Goal: Information Seeking & Learning: Understand process/instructions

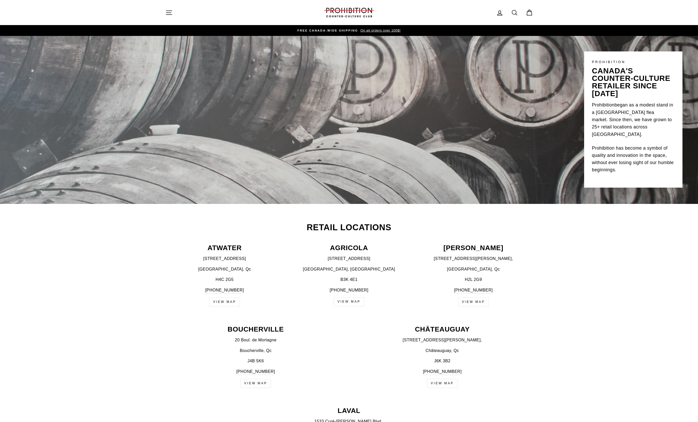
click at [421, 136] on icon "button" at bounding box center [421, 134] width 7 height 7
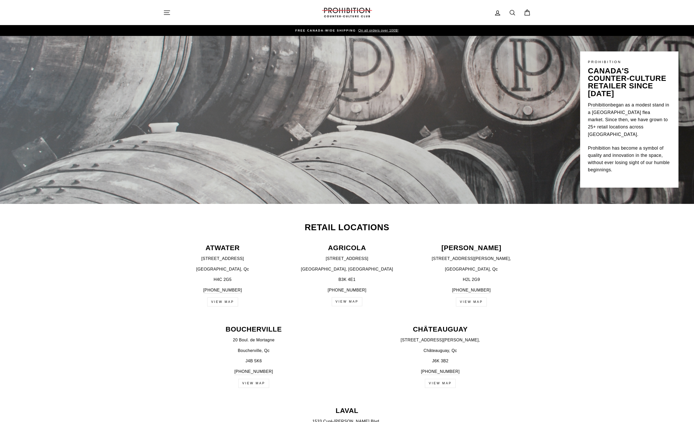
drag, startPoint x: 357, startPoint y: 242, endPoint x: 310, endPoint y: 138, distance: 113.8
click at [171, 11] on button "Site navigation" at bounding box center [166, 12] width 13 height 11
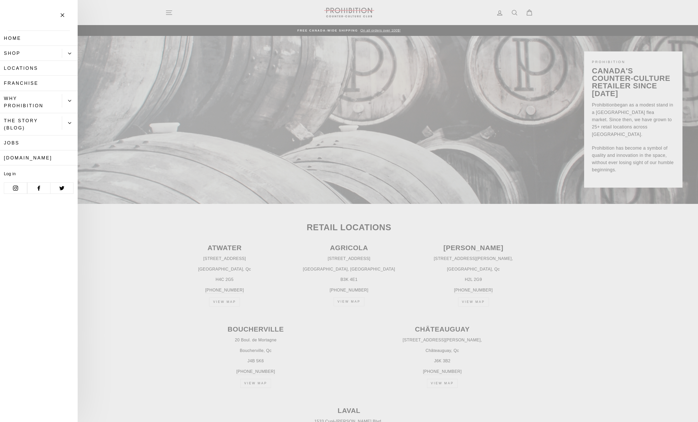
click at [26, 48] on link "Shop" at bounding box center [31, 53] width 62 height 15
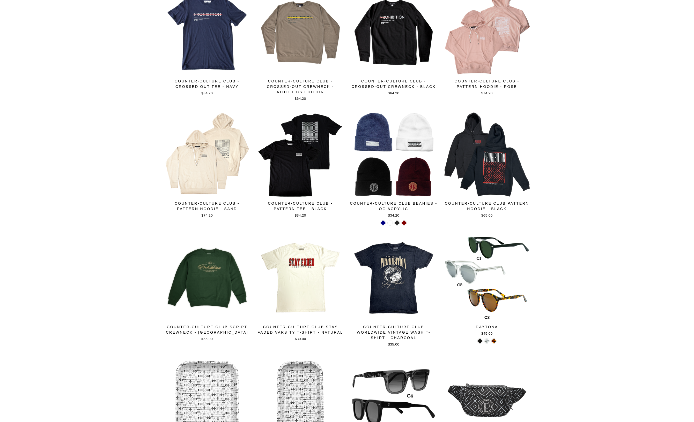
drag, startPoint x: 576, startPoint y: 156, endPoint x: 573, endPoint y: 232, distance: 75.6
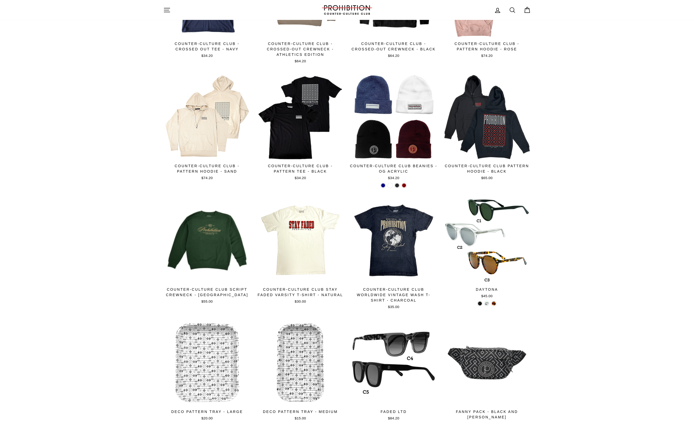
drag, startPoint x: 565, startPoint y: 215, endPoint x: 554, endPoint y: 155, distance: 60.8
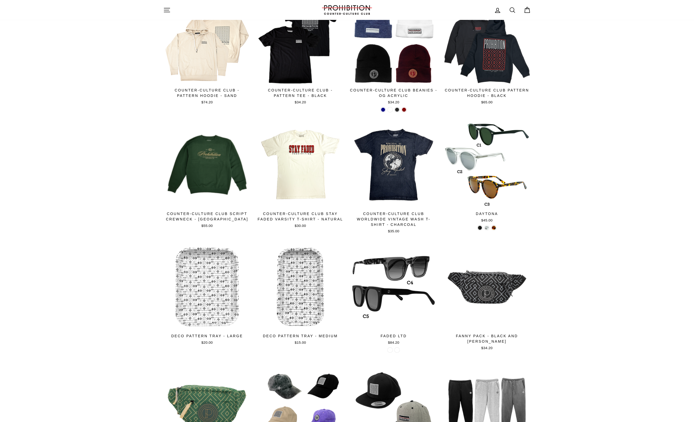
scroll to position [664, 0]
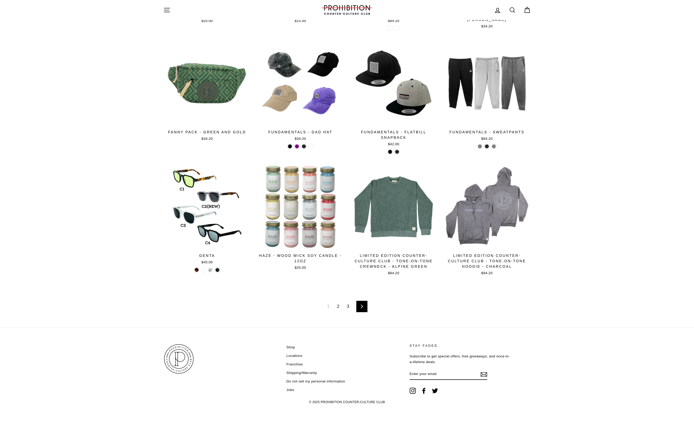
drag, startPoint x: 556, startPoint y: 169, endPoint x: 565, endPoint y: 248, distance: 78.9
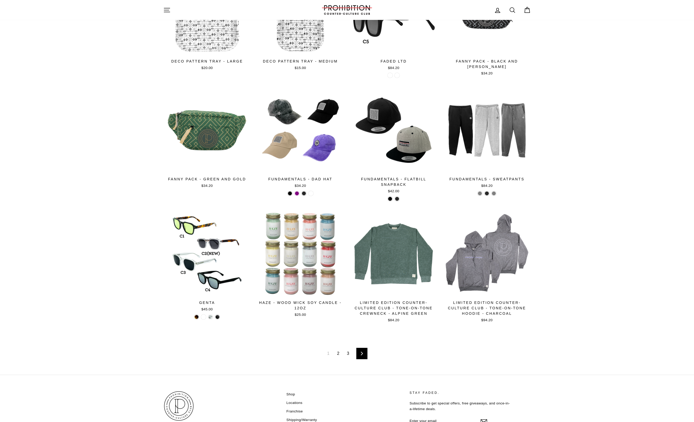
drag, startPoint x: 574, startPoint y: 297, endPoint x: 569, endPoint y: 272, distance: 25.3
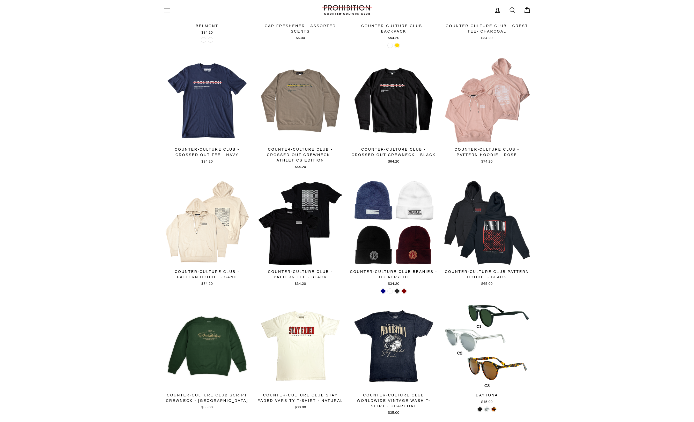
scroll to position [0, 0]
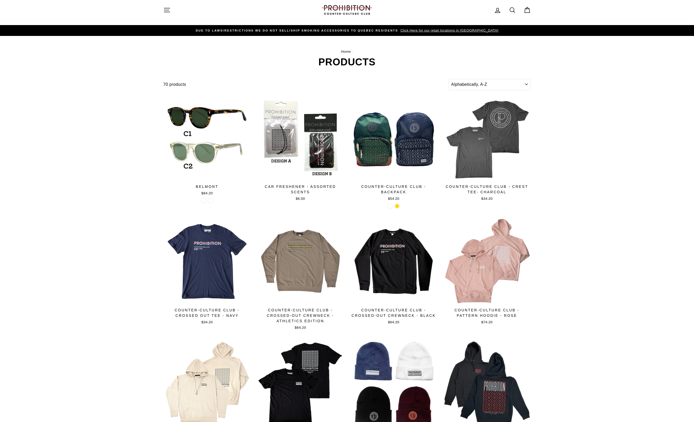
drag, startPoint x: 590, startPoint y: 329, endPoint x: 551, endPoint y: 174, distance: 159.5
click at [498, 81] on select "Sort Featured Best selling Alphabetically, A-Z Alphabetically, Z-A Price, low t…" at bounding box center [489, 84] width 82 height 11
select select "price-ascending"
click at [448, 79] on select "Sort Featured Best selling Alphabetically, A-Z Alphabetically, Z-A Price, low t…" at bounding box center [489, 84] width 82 height 11
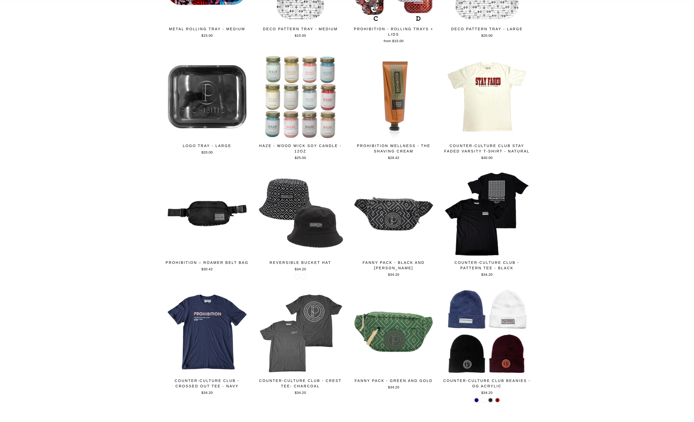
scroll to position [660, 0]
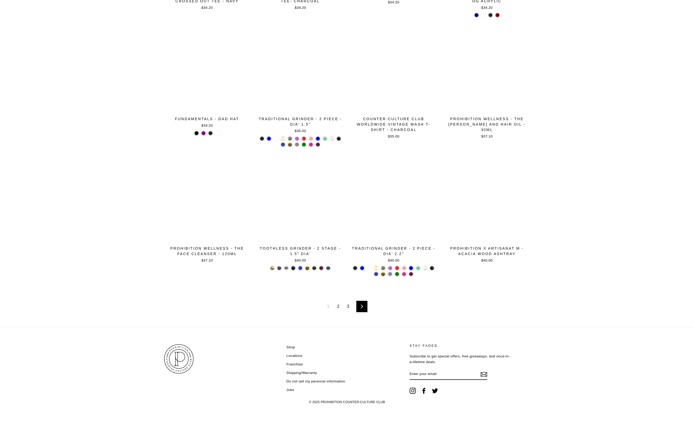
drag, startPoint x: 136, startPoint y: 192, endPoint x: 181, endPoint y: 313, distance: 129.1
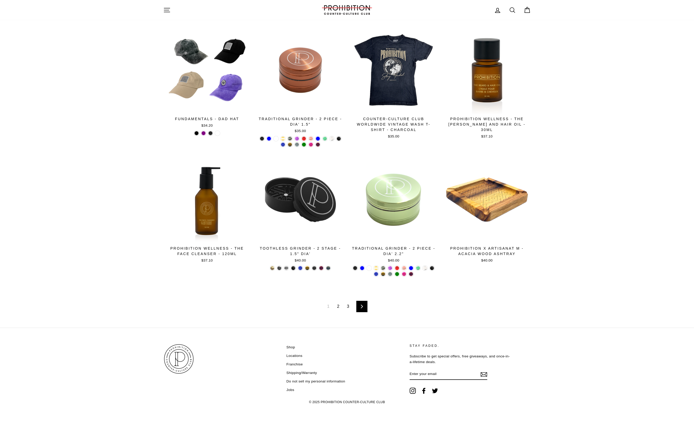
scroll to position [347, 0]
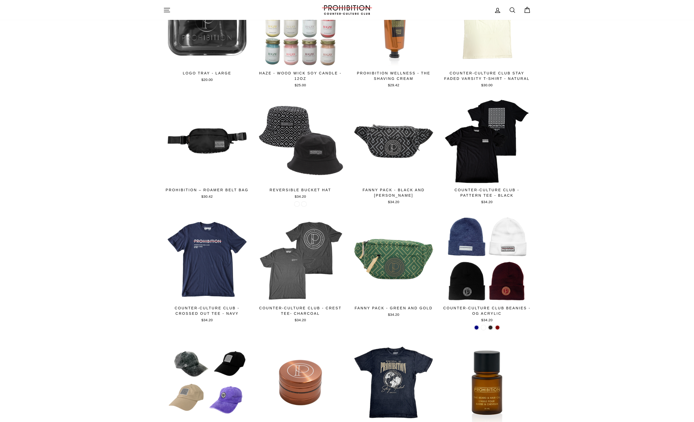
drag, startPoint x: 294, startPoint y: 268, endPoint x: 262, endPoint y: 152, distance: 120.8
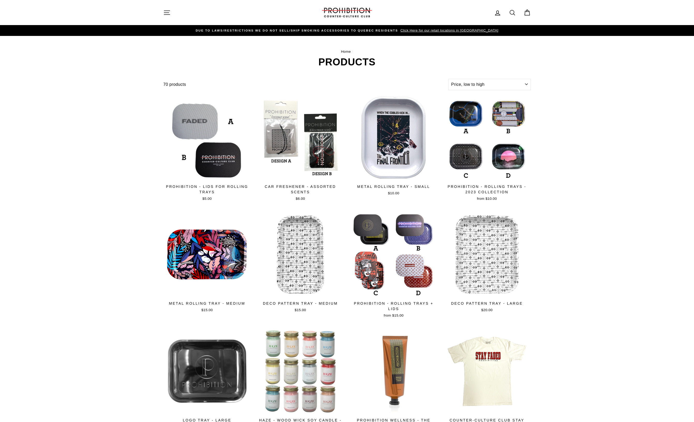
click at [465, 28] on link "DUE TO LAWS/restrictions WE DO NOT SELL/SHIP SMOKING ACCESSORIES to qUEBEC RESI…" at bounding box center [347, 31] width 365 height 6
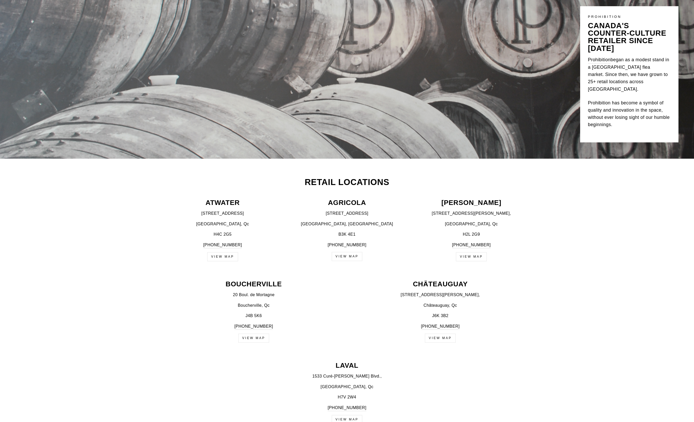
scroll to position [103, 0]
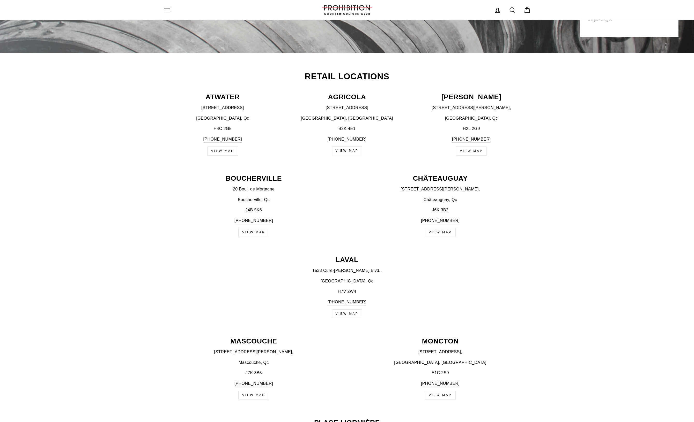
drag, startPoint x: 362, startPoint y: 153, endPoint x: 375, endPoint y: 173, distance: 23.1
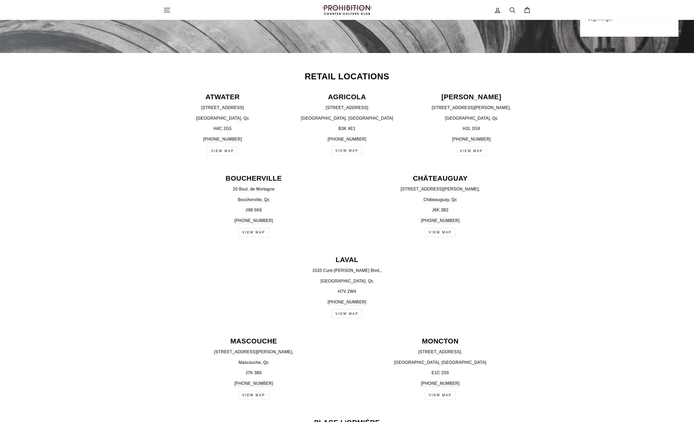
scroll to position [160, 0]
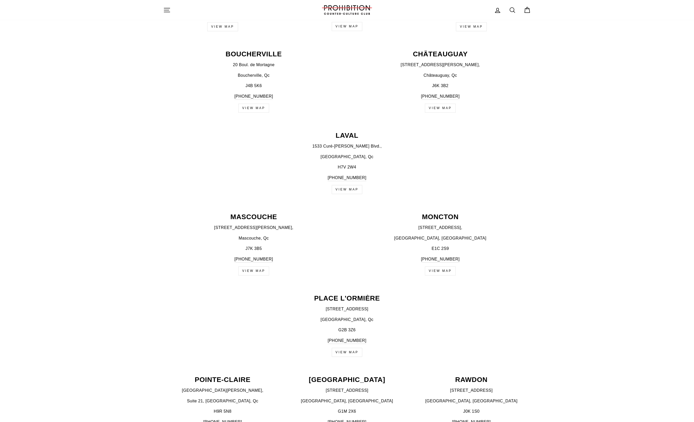
drag, startPoint x: 370, startPoint y: 187, endPoint x: 373, endPoint y: 199, distance: 12.2
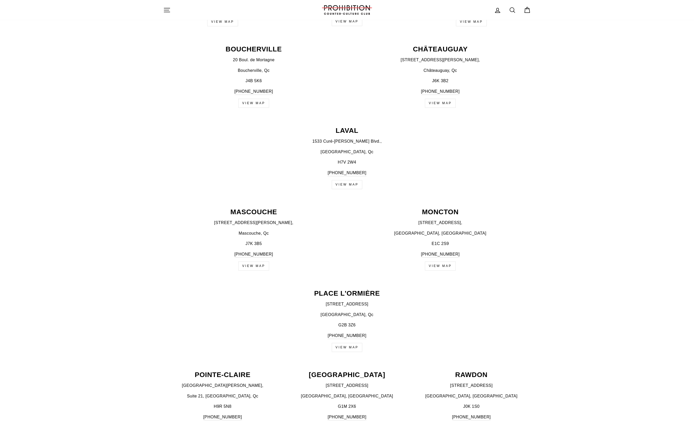
scroll to position [306, 0]
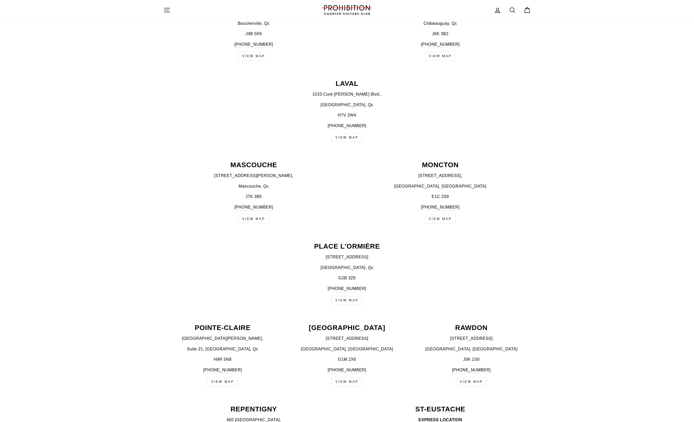
drag, startPoint x: 355, startPoint y: 185, endPoint x: 369, endPoint y: 221, distance: 38.1
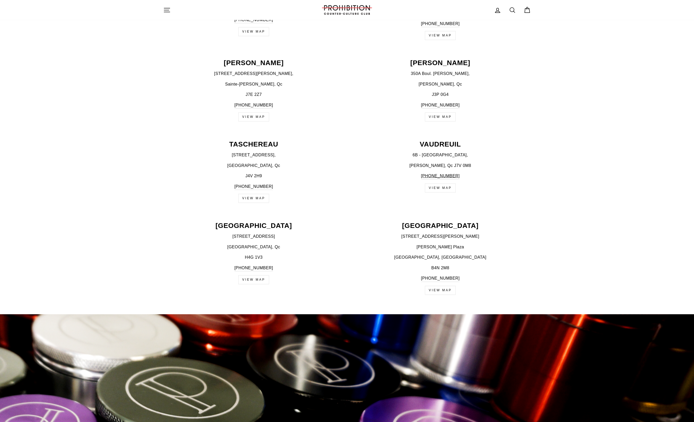
scroll to position [711, 0]
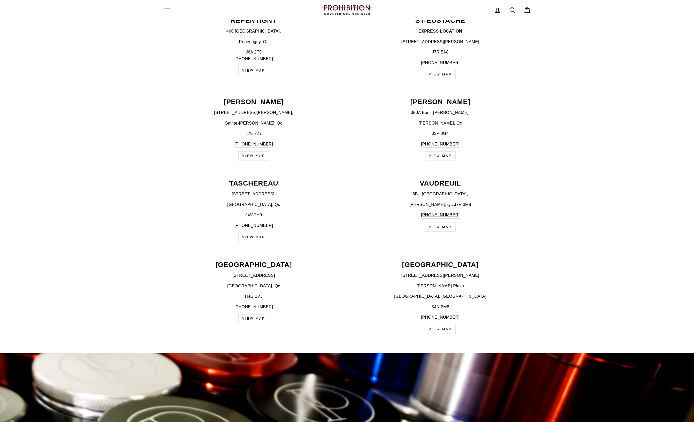
drag, startPoint x: 355, startPoint y: 272, endPoint x: 354, endPoint y: 261, distance: 10.6
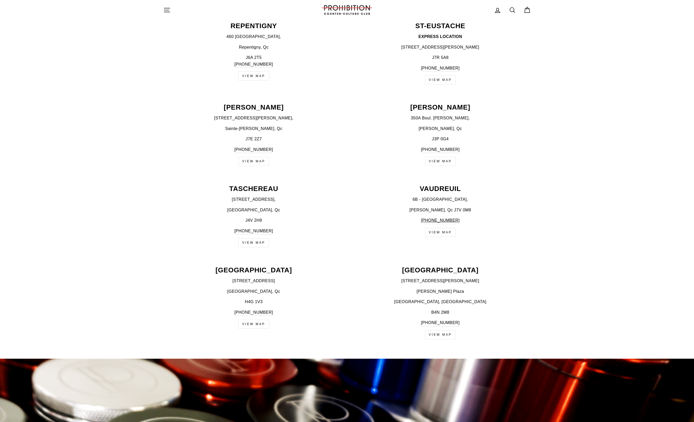
click at [259, 323] on link "VIEW MAP" at bounding box center [253, 324] width 31 height 9
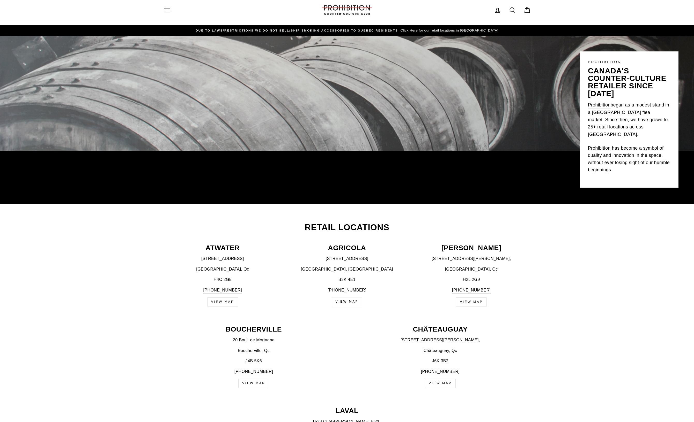
drag, startPoint x: 167, startPoint y: 294, endPoint x: 187, endPoint y: 71, distance: 223.9
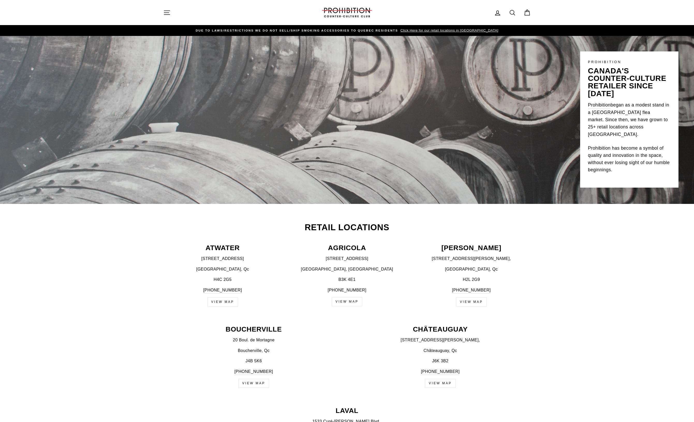
click at [365, 18] on div at bounding box center [347, 12] width 52 height 15
click at [366, 12] on img at bounding box center [347, 13] width 52 height 10
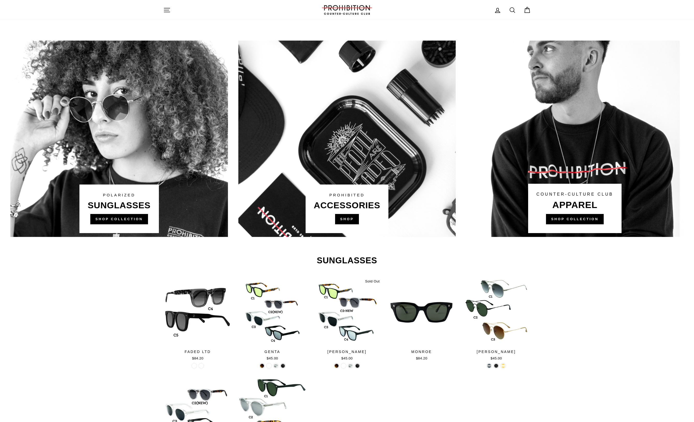
scroll to position [259, 0]
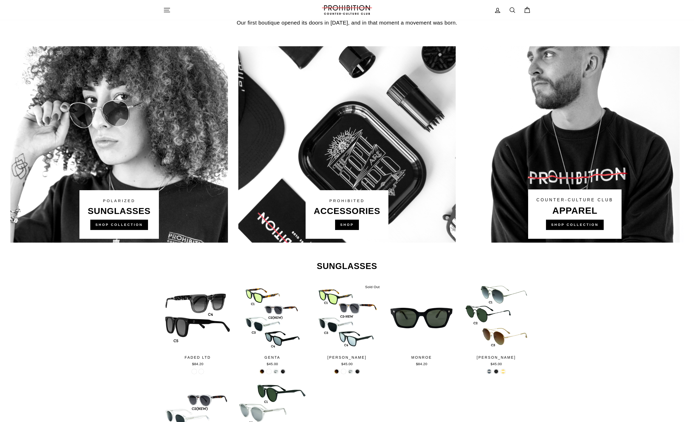
click at [360, 224] on link at bounding box center [347, 144] width 218 height 197
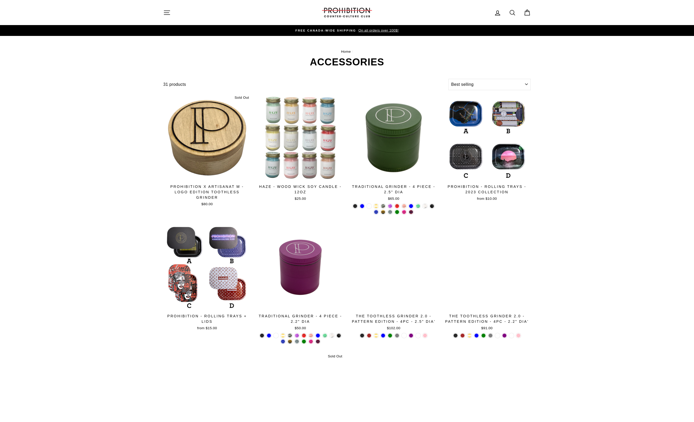
select select "best-selling"
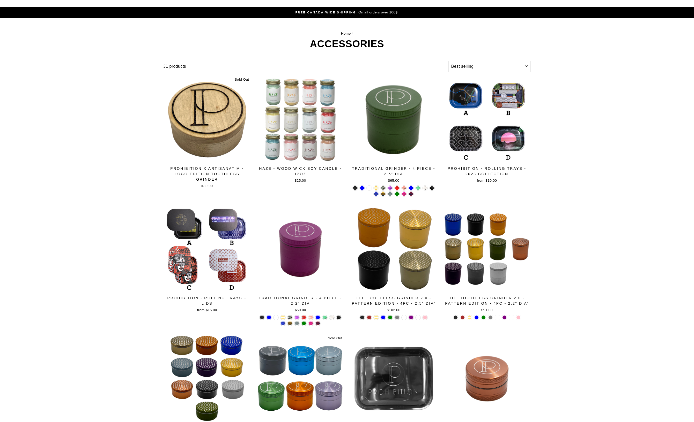
drag, startPoint x: 592, startPoint y: 154, endPoint x: 589, endPoint y: 191, distance: 36.3
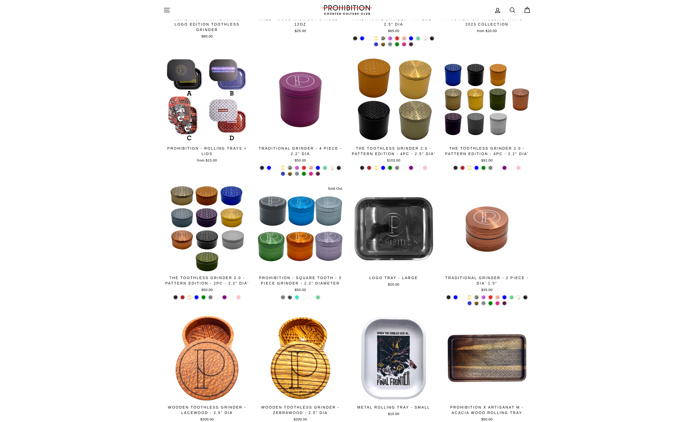
drag, startPoint x: 603, startPoint y: 226, endPoint x: 606, endPoint y: 231, distance: 5.9
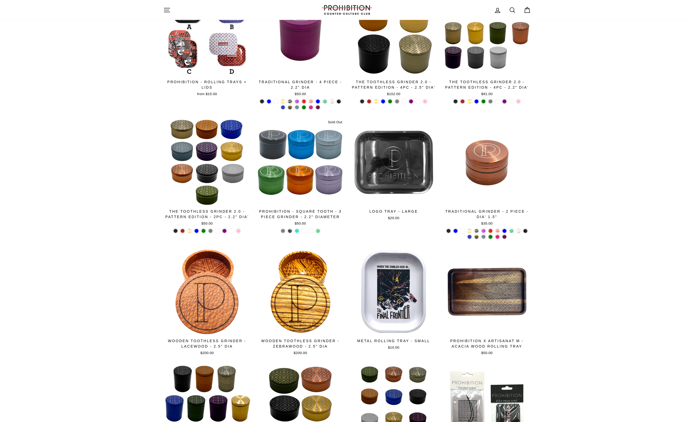
drag, startPoint x: 596, startPoint y: 218, endPoint x: 599, endPoint y: 244, distance: 26.5
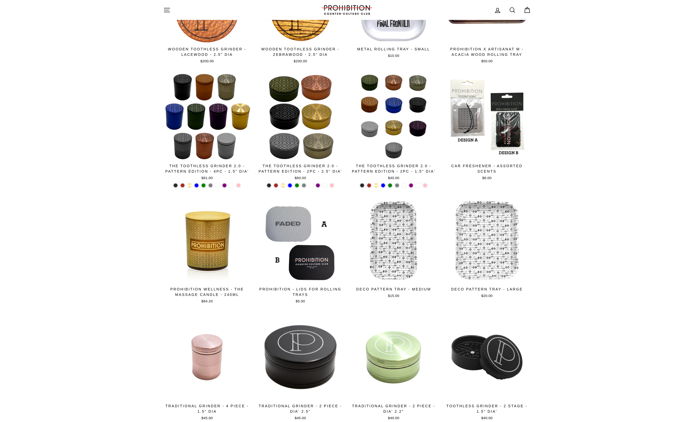
drag, startPoint x: 599, startPoint y: 225, endPoint x: 593, endPoint y: 264, distance: 39.6
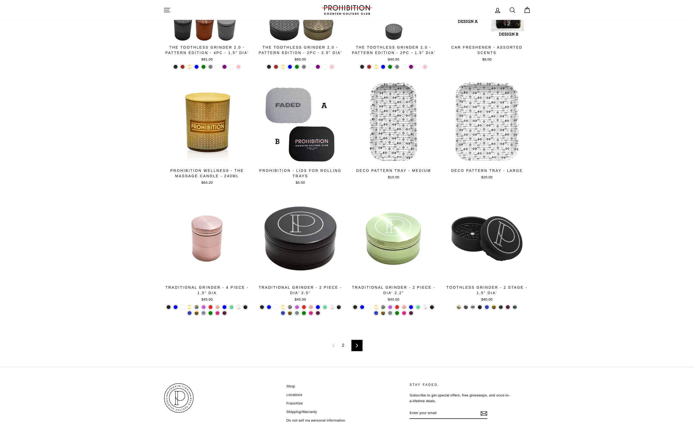
scroll to position [684, 0]
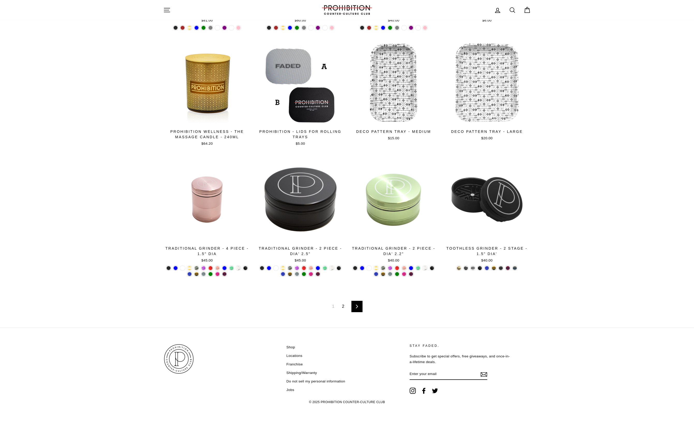
drag, startPoint x: 592, startPoint y: 275, endPoint x: 589, endPoint y: 292, distance: 17.5
click at [343, 307] on link "2" at bounding box center [343, 307] width 9 height 8
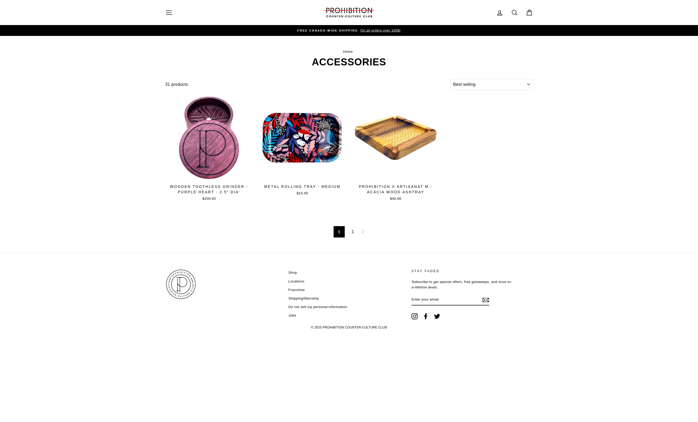
select select "best-selling"
click at [351, 230] on link "1" at bounding box center [352, 232] width 9 height 8
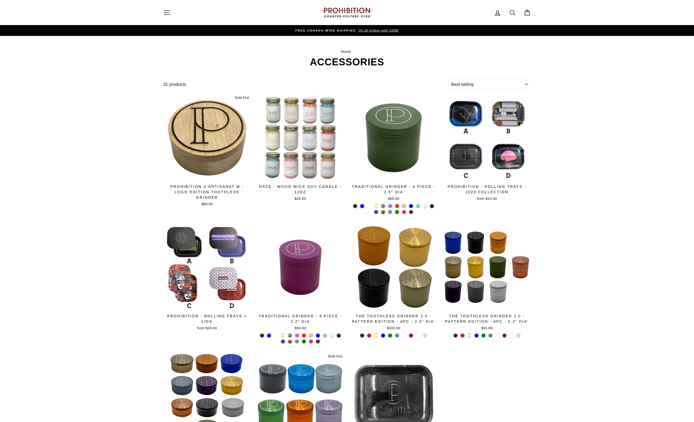
select select "best-selling"
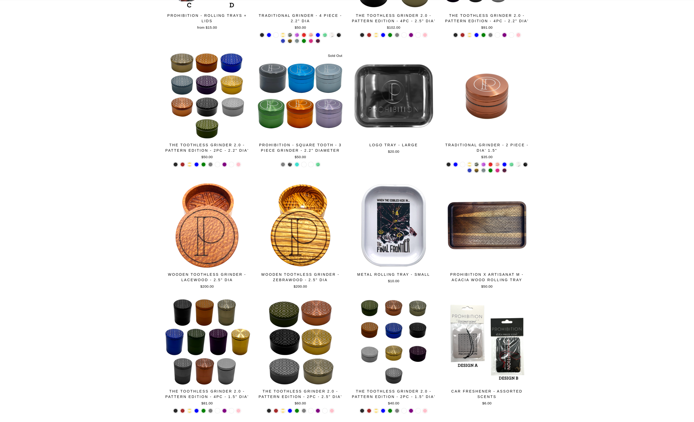
drag, startPoint x: 553, startPoint y: 170, endPoint x: 561, endPoint y: 242, distance: 71.8
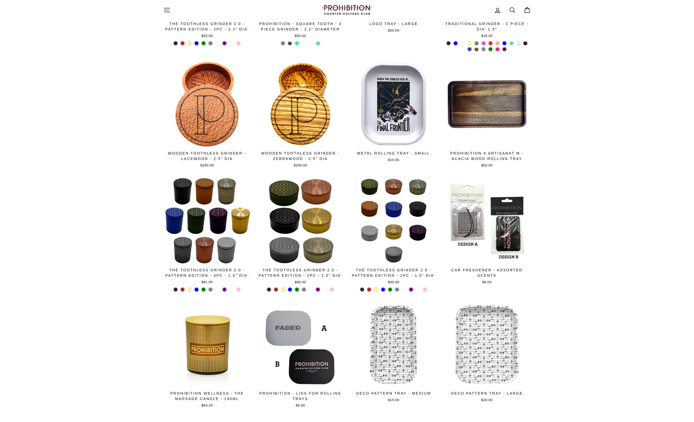
scroll to position [242, 0]
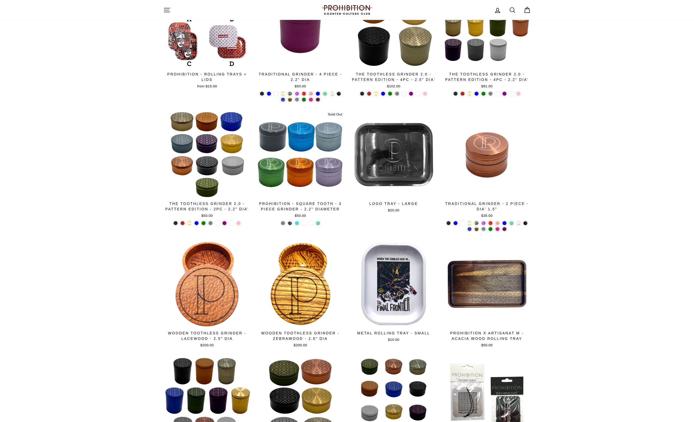
drag, startPoint x: 552, startPoint y: 240, endPoint x: 541, endPoint y: 112, distance: 128.3
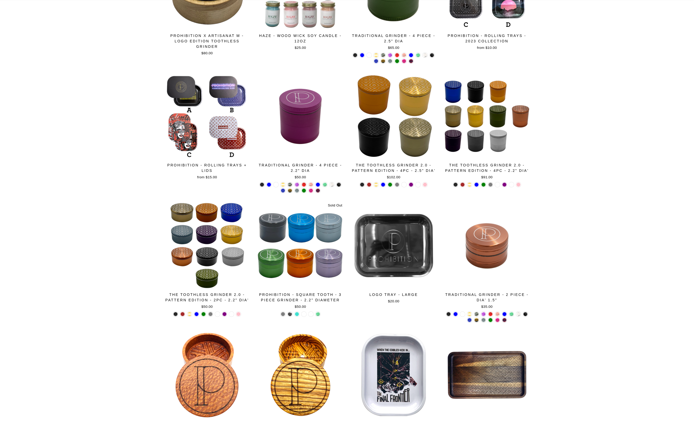
drag, startPoint x: 572, startPoint y: 225, endPoint x: 569, endPoint y: 231, distance: 6.8
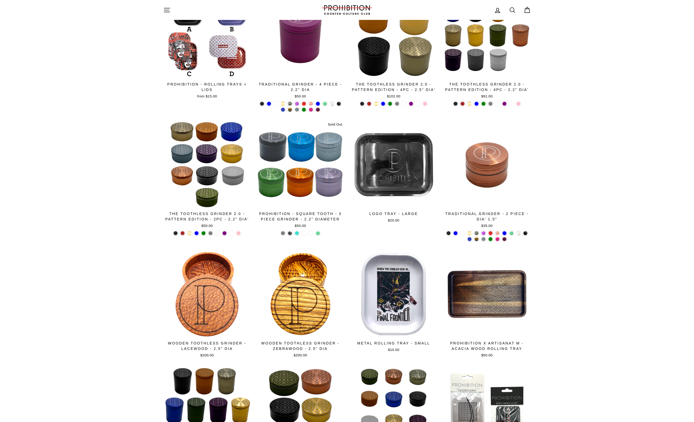
drag, startPoint x: 569, startPoint y: 231, endPoint x: 567, endPoint y: 286, distance: 55.1
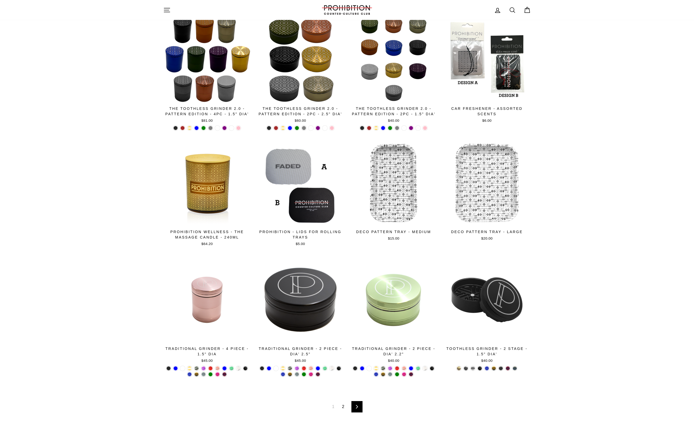
scroll to position [596, 0]
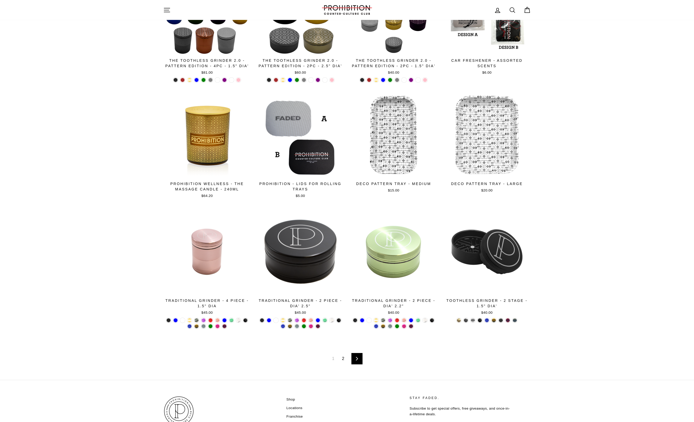
drag, startPoint x: 554, startPoint y: 223, endPoint x: 555, endPoint y: 245, distance: 22.3
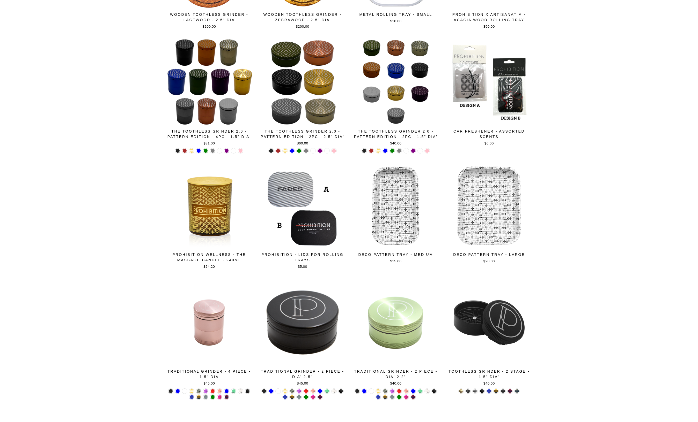
scroll to position [0, 0]
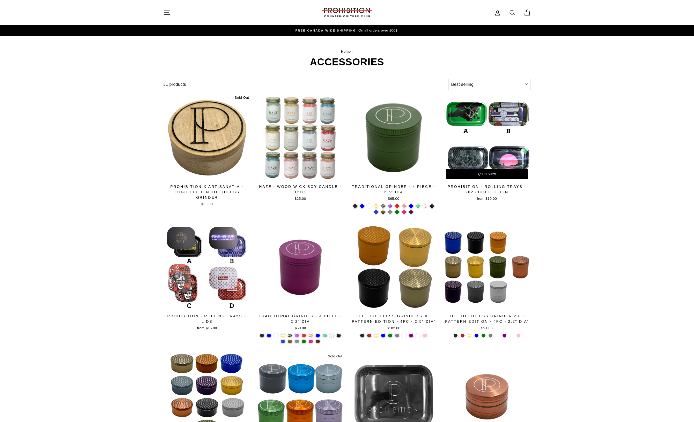
drag, startPoint x: 595, startPoint y: 305, endPoint x: 527, endPoint y: 170, distance: 151.2
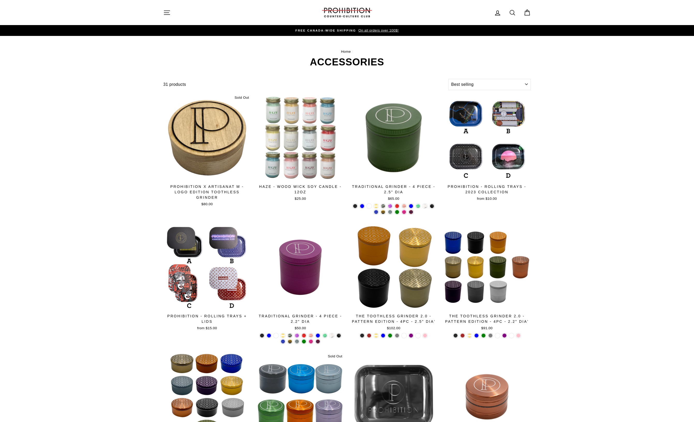
click at [177, 84] on div "31 products" at bounding box center [304, 84] width 283 height 7
click at [163, 14] on icon "button" at bounding box center [166, 12] width 7 height 7
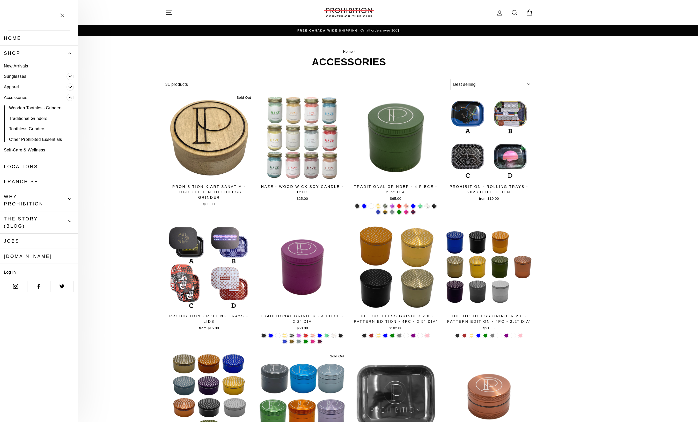
click at [12, 86] on link "Apparel" at bounding box center [33, 87] width 66 height 11
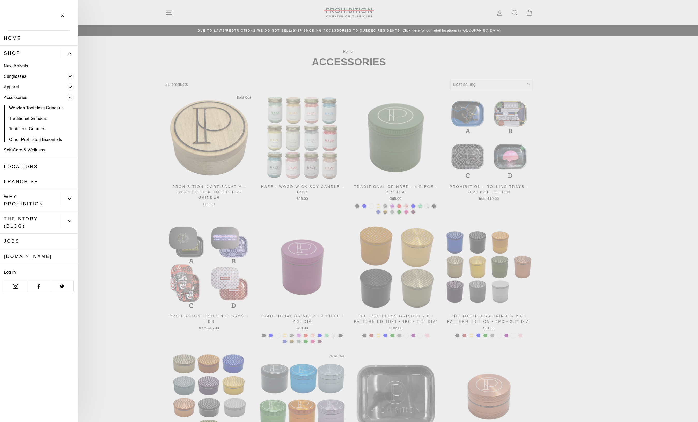
click at [36, 183] on link "Franchise" at bounding box center [39, 181] width 78 height 15
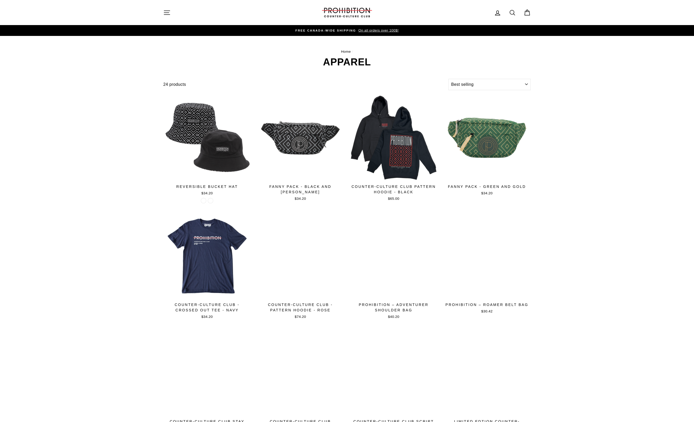
select select "best-selling"
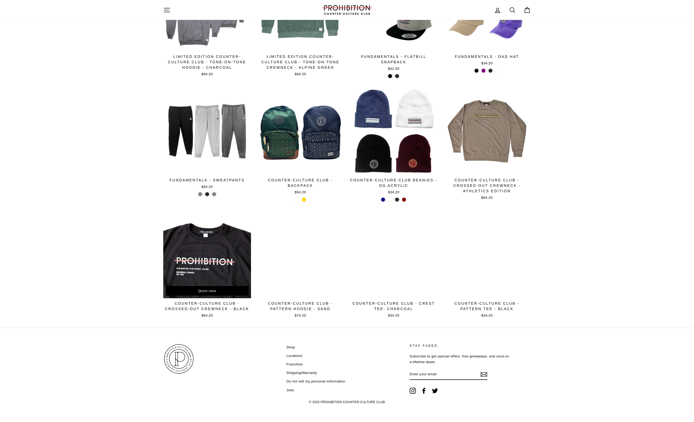
drag, startPoint x: 154, startPoint y: 197, endPoint x: 179, endPoint y: 260, distance: 67.8
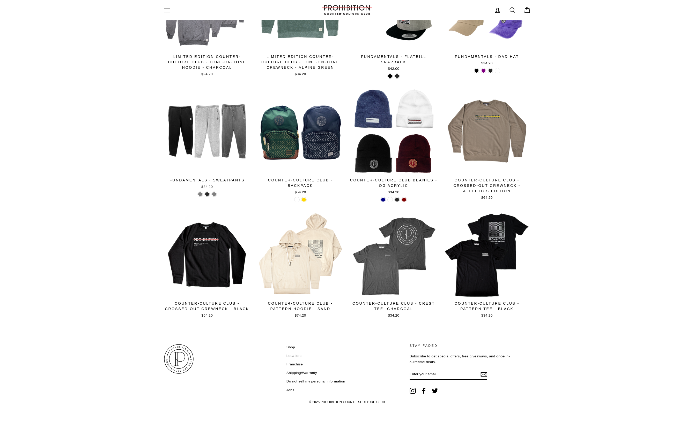
scroll to position [264, 0]
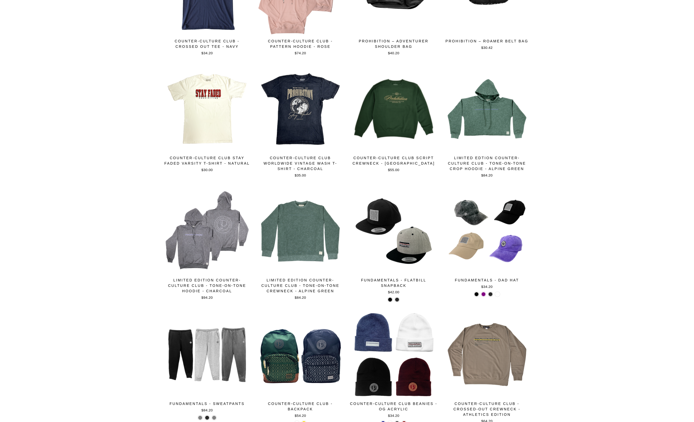
drag, startPoint x: 112, startPoint y: 128, endPoint x: 110, endPoint y: 110, distance: 17.7
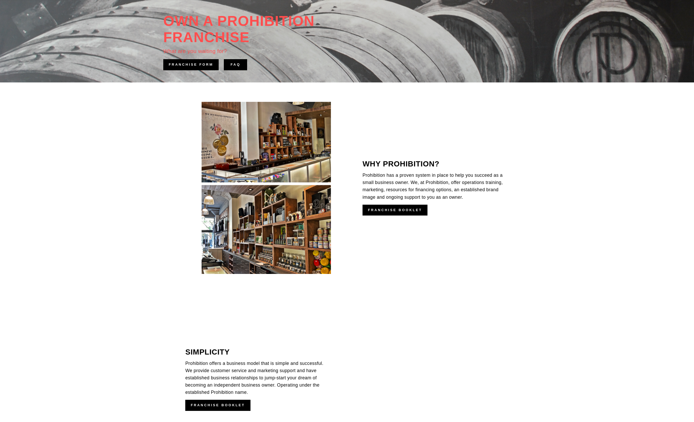
drag, startPoint x: 139, startPoint y: 259, endPoint x: 164, endPoint y: 316, distance: 62.4
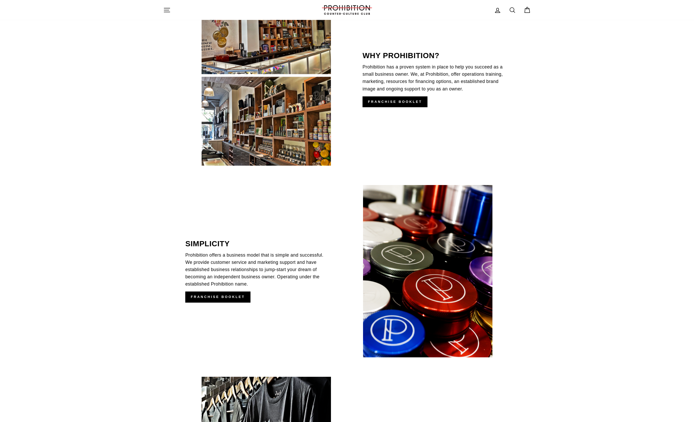
scroll to position [204, 0]
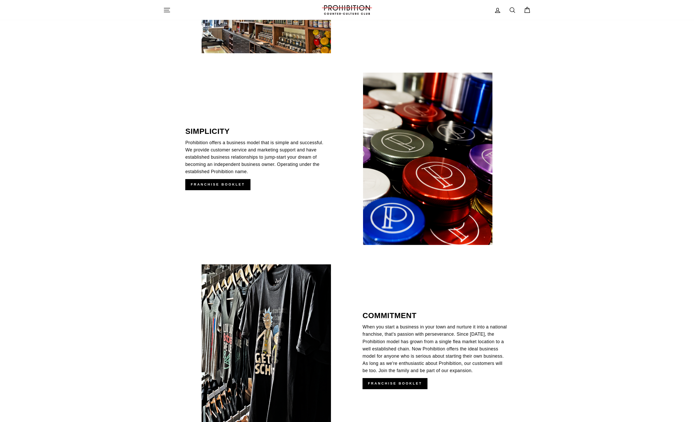
drag, startPoint x: 403, startPoint y: 103, endPoint x: 402, endPoint y: 150, distance: 47.6
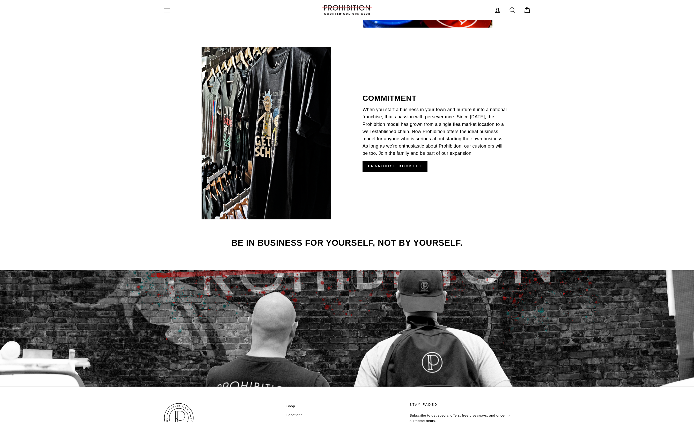
scroll to position [619, 0]
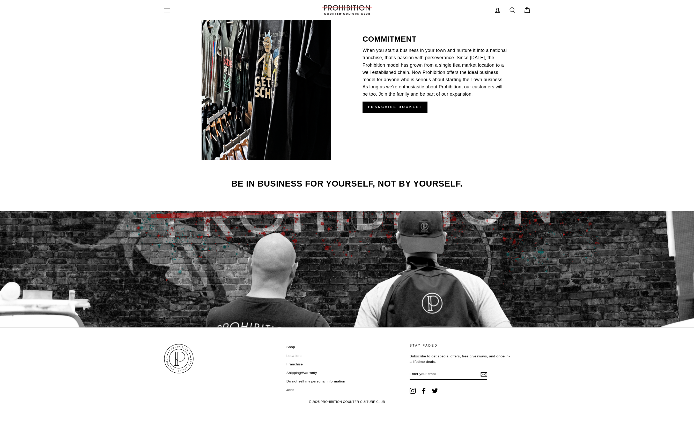
click at [312, 372] on link "Shipping/Warranty" at bounding box center [301, 373] width 31 height 8
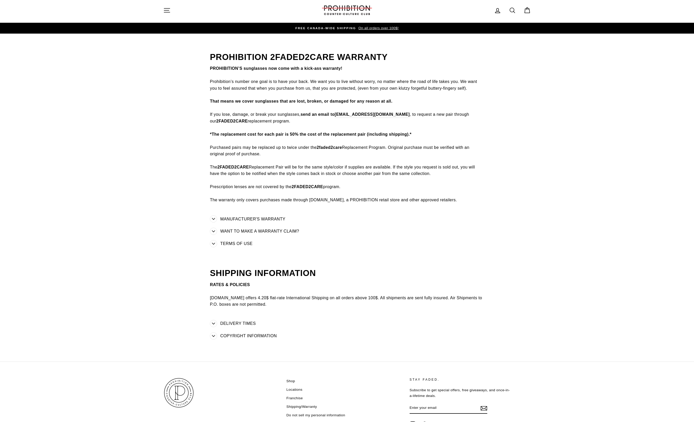
scroll to position [36, 0]
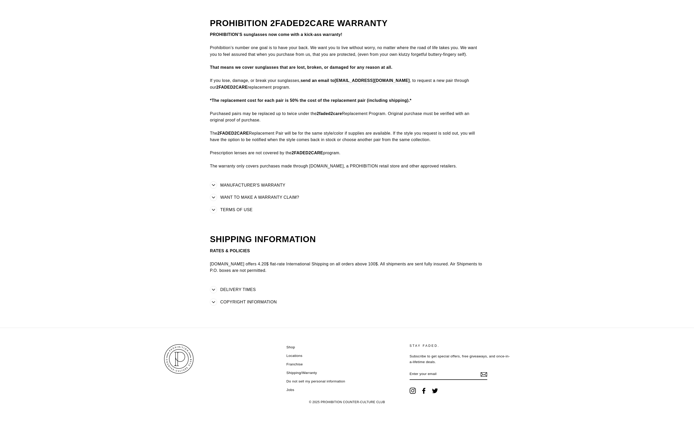
drag, startPoint x: 307, startPoint y: 172, endPoint x: 310, endPoint y: 204, distance: 31.7
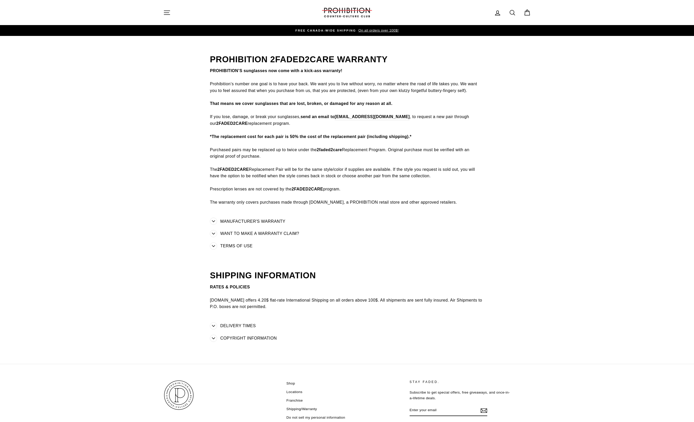
drag, startPoint x: 321, startPoint y: 300, endPoint x: 317, endPoint y: 122, distance: 178.2
